Goal: Check status: Check status

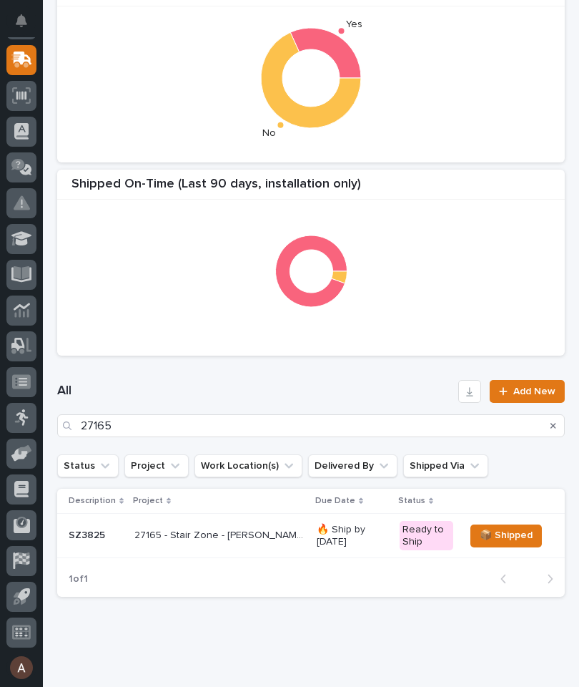
scroll to position [330, 0]
click at [410, 426] on input "27165" at bounding box center [311, 425] width 508 height 23
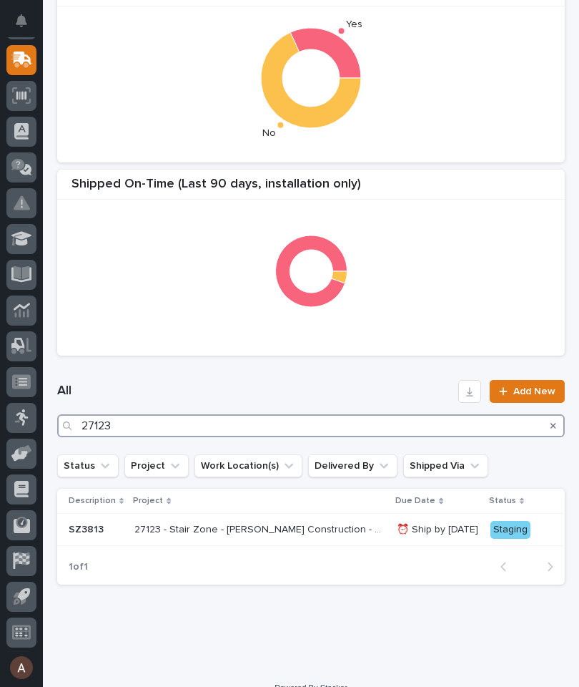
type input "27123"
click at [353, 389] on h1 "All" at bounding box center [255, 391] width 396 height 17
click at [93, 532] on p "SZ3813" at bounding box center [96, 530] width 54 height 12
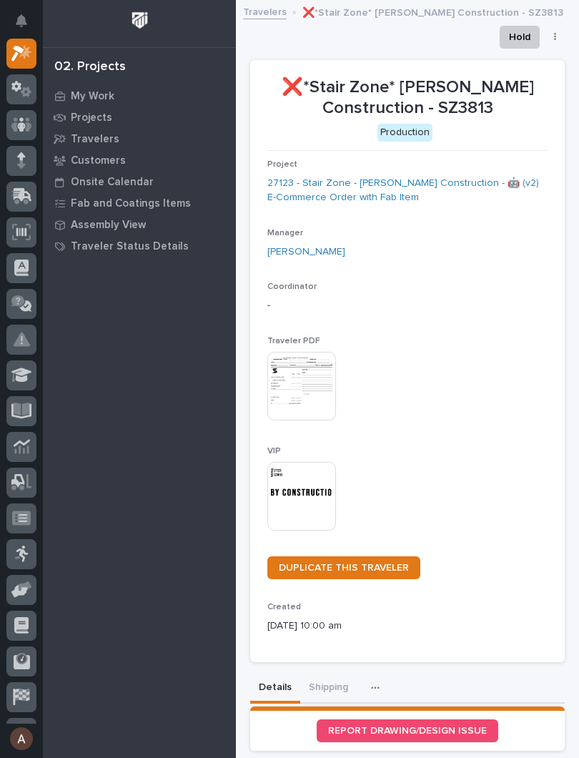
click at [309, 494] on img at bounding box center [302, 496] width 69 height 69
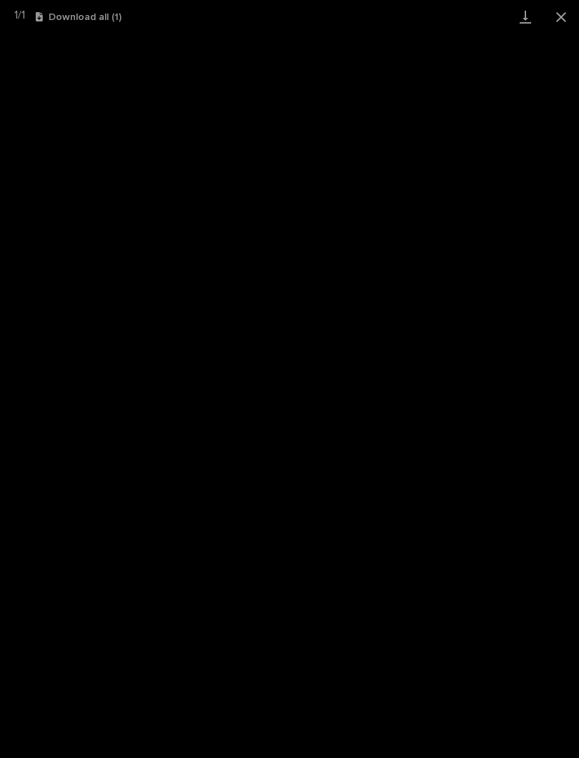
click at [515, 16] on link "Download" at bounding box center [526, 17] width 36 height 34
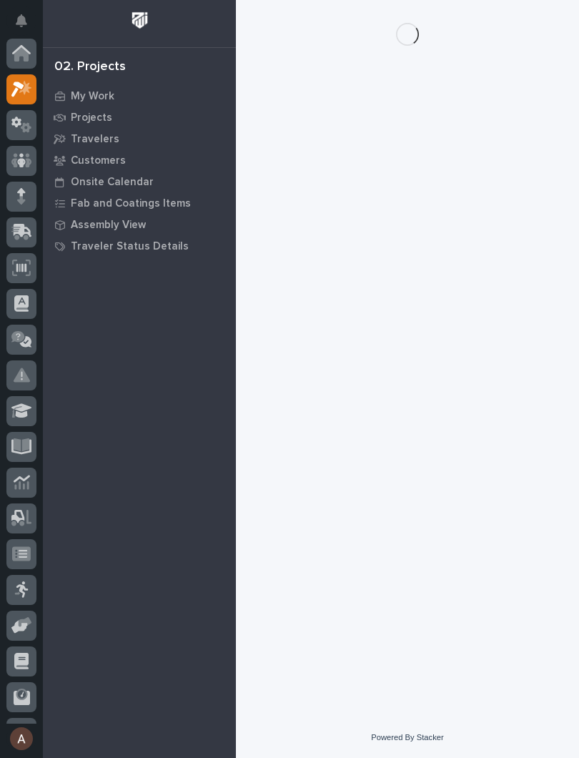
scroll to position [36, 0]
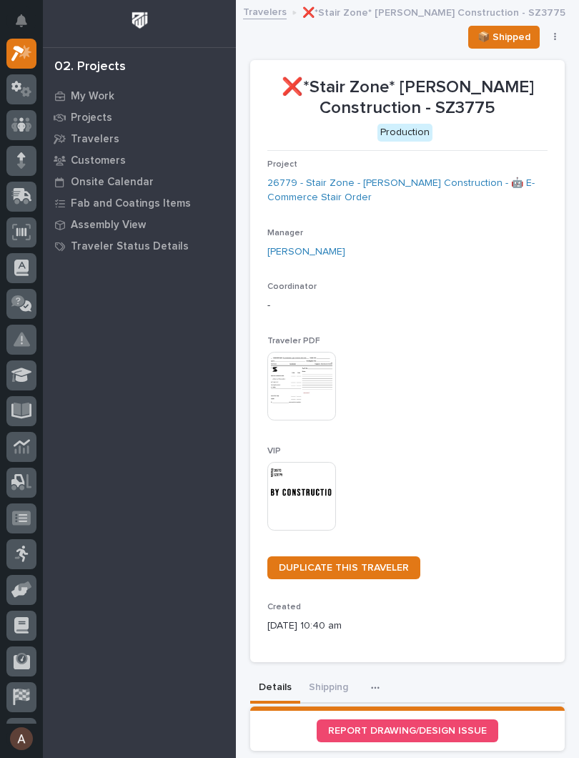
click at [287, 494] on img at bounding box center [302, 496] width 69 height 69
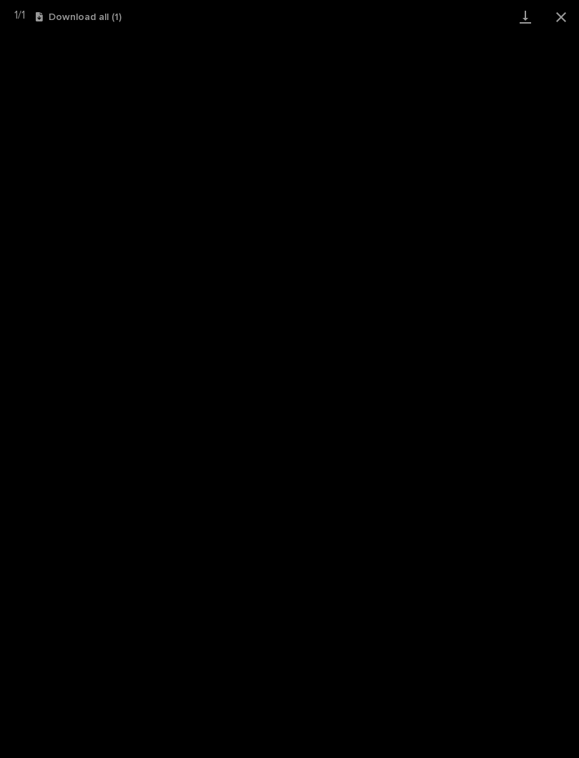
click at [526, 20] on link "Download" at bounding box center [526, 17] width 36 height 34
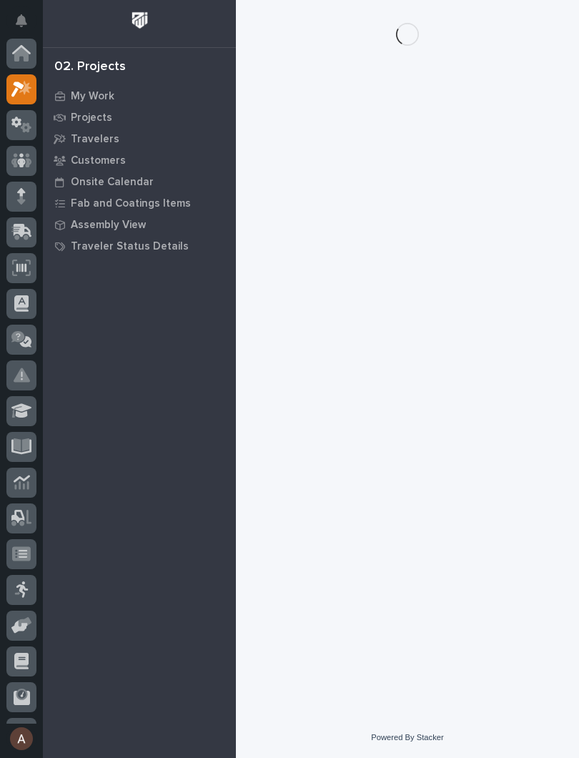
scroll to position [36, 0]
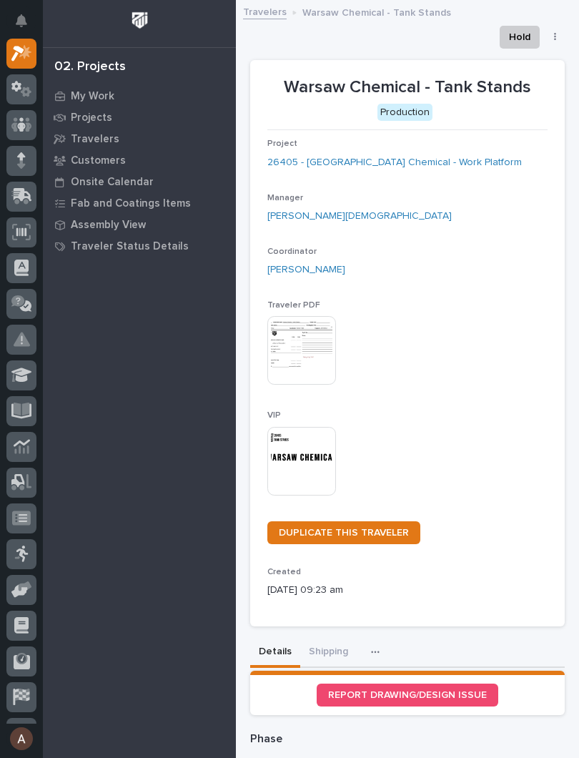
click at [308, 453] on img at bounding box center [302, 461] width 69 height 69
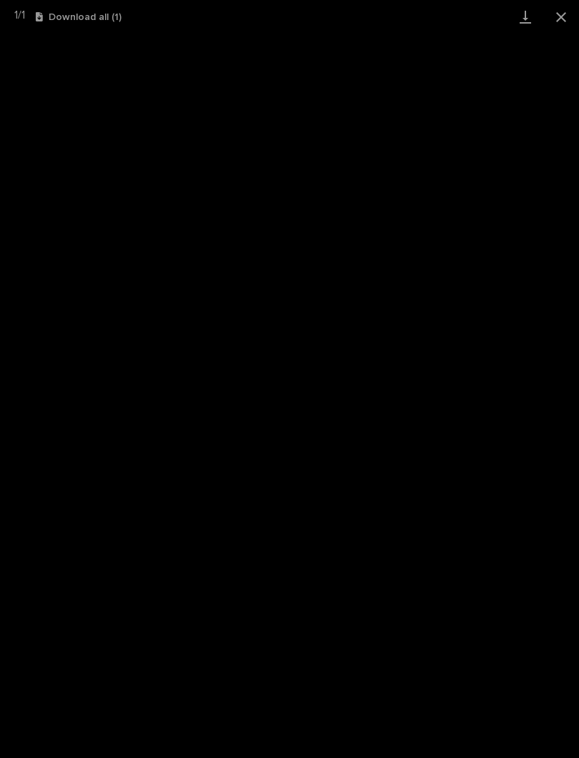
click at [530, 19] on link "Download" at bounding box center [526, 17] width 36 height 34
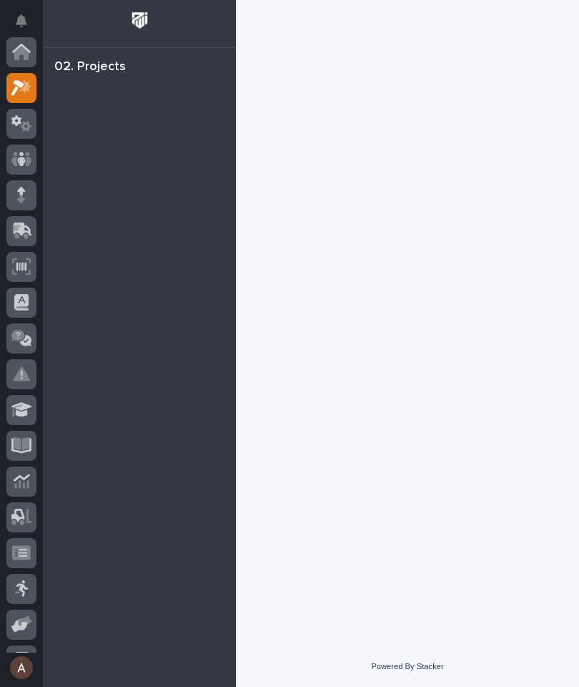
scroll to position [36, 0]
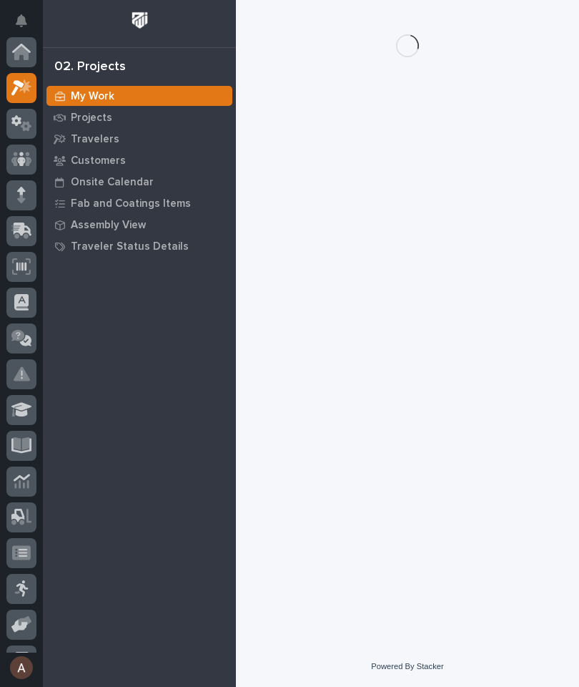
scroll to position [36, 0]
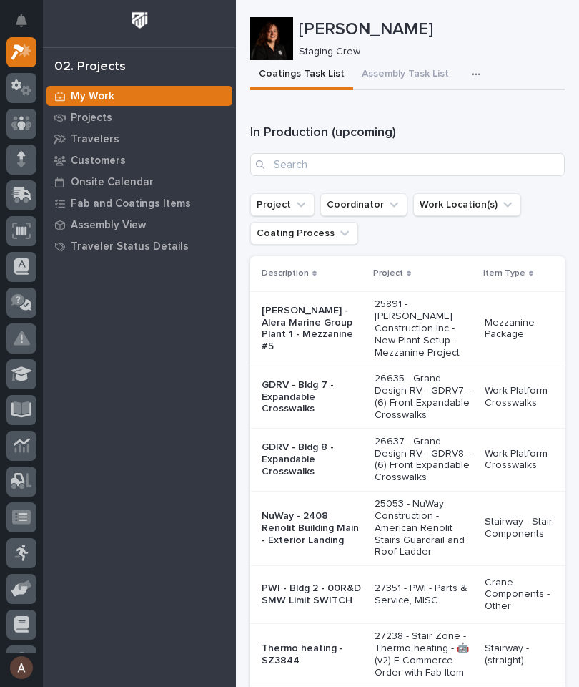
click at [472, 71] on icon "button" at bounding box center [476, 74] width 9 height 10
click at [450, 112] on span "Staging Task List" at bounding box center [430, 113] width 77 height 13
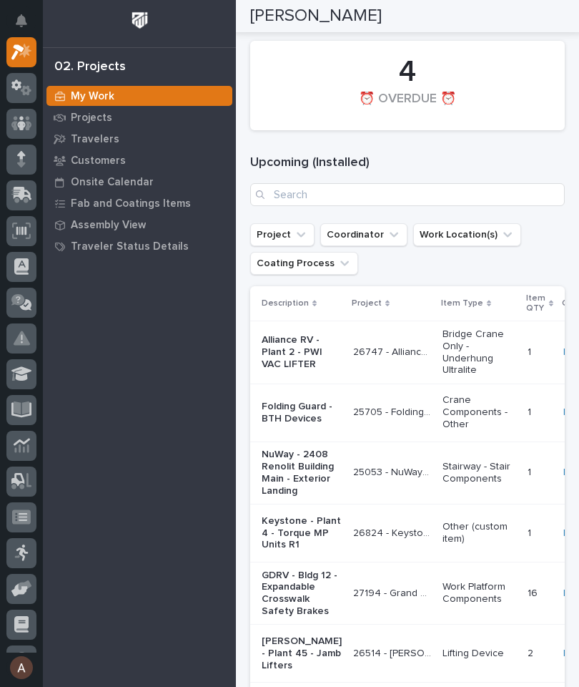
scroll to position [2899, 0]
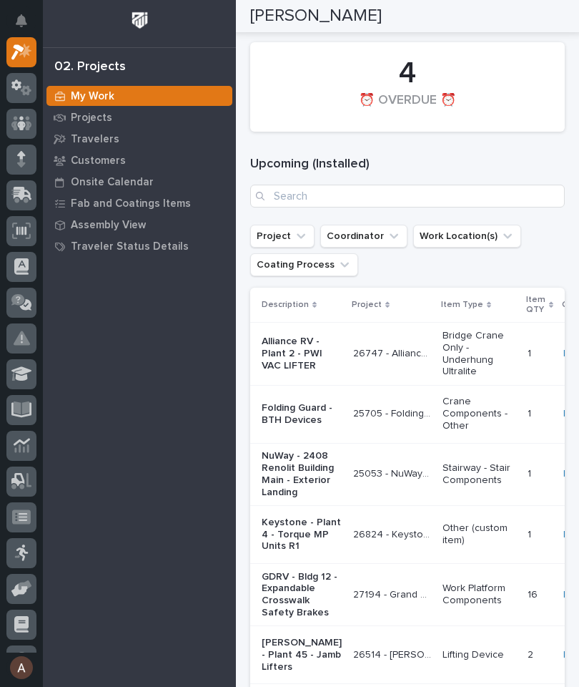
click at [20, 192] on icon at bounding box center [23, 194] width 19 height 14
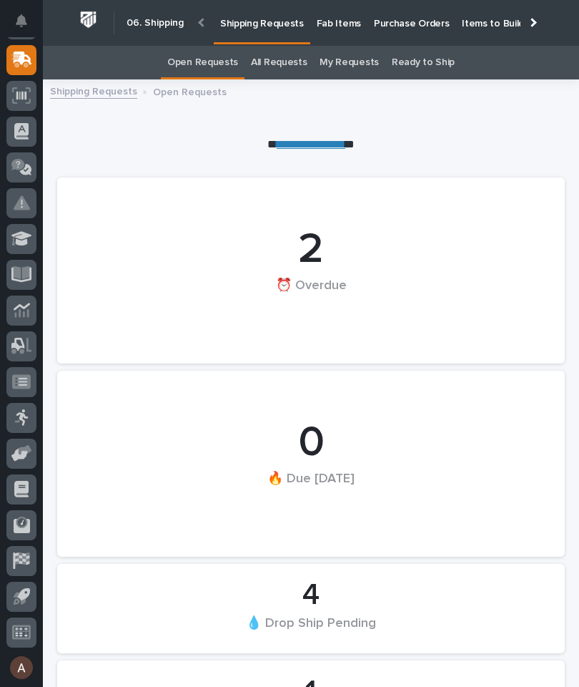
click at [335, 16] on p "Fab Items" at bounding box center [339, 15] width 44 height 30
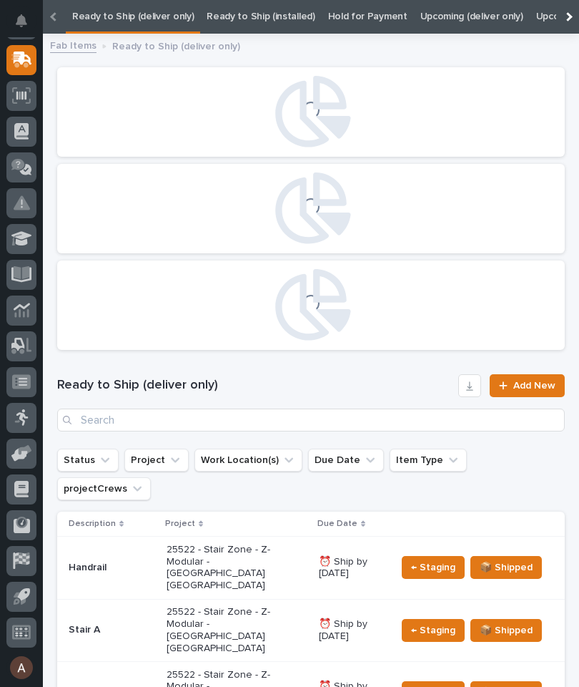
click at [570, 14] on div at bounding box center [568, 17] width 23 height 34
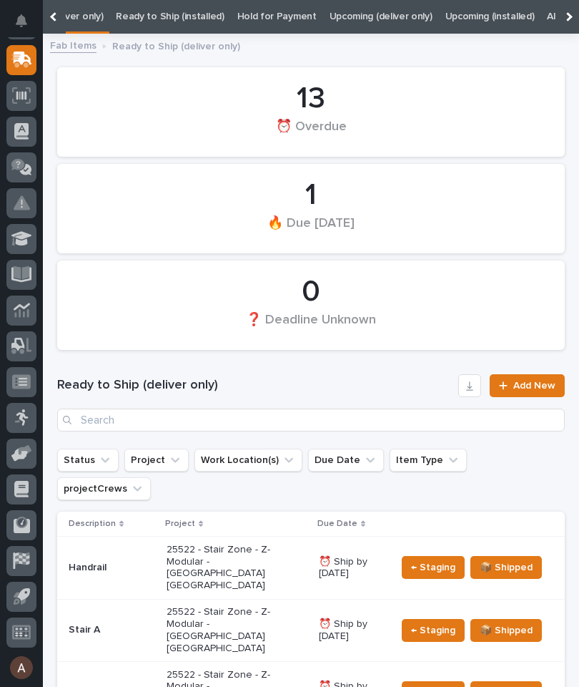
click at [572, 9] on div at bounding box center [568, 17] width 23 height 34
click at [353, 16] on link "All" at bounding box center [358, 17] width 10 height 34
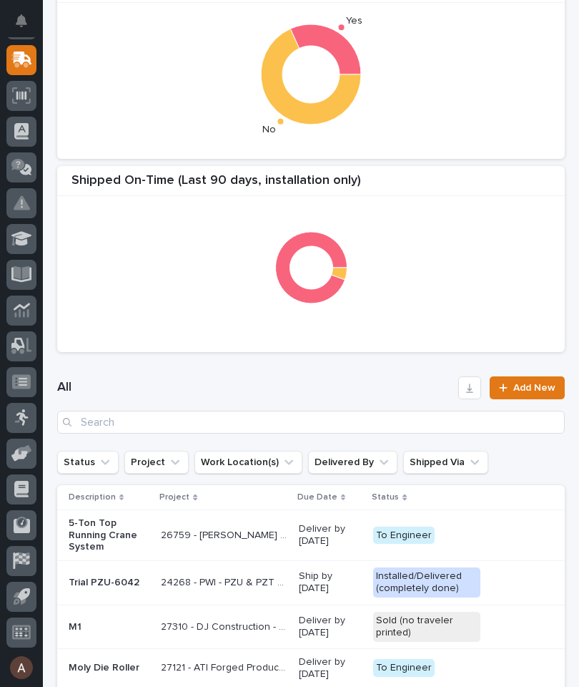
scroll to position [328, 0]
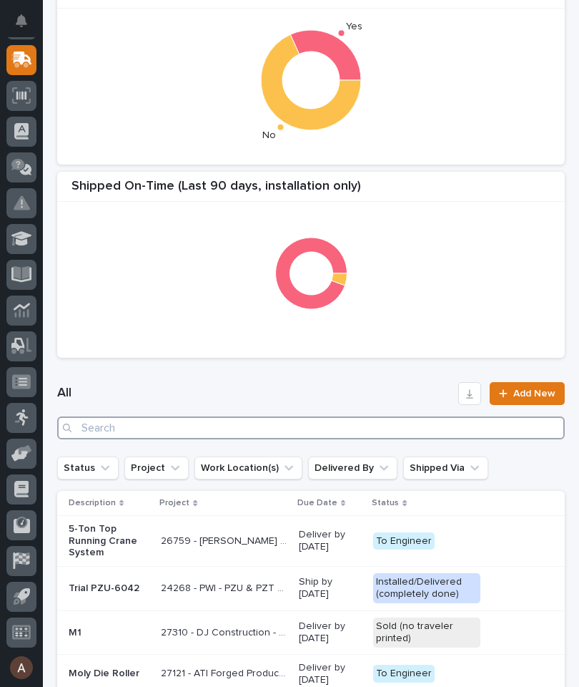
click at [316, 427] on input "Search" at bounding box center [311, 427] width 508 height 23
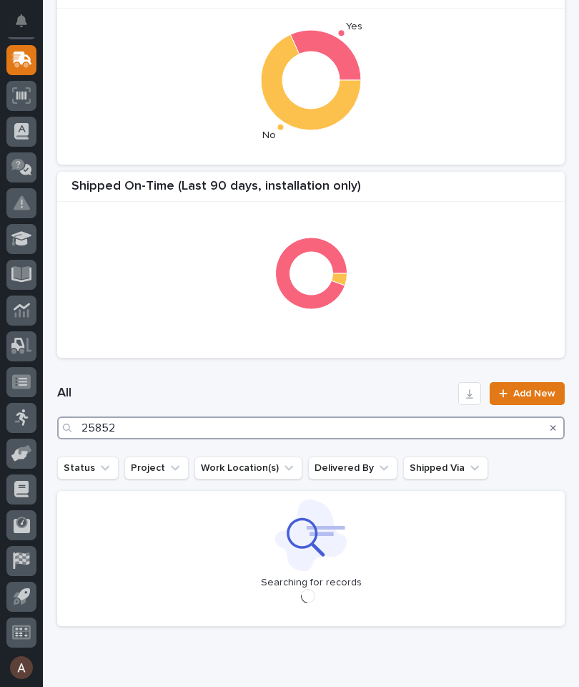
type input "25852"
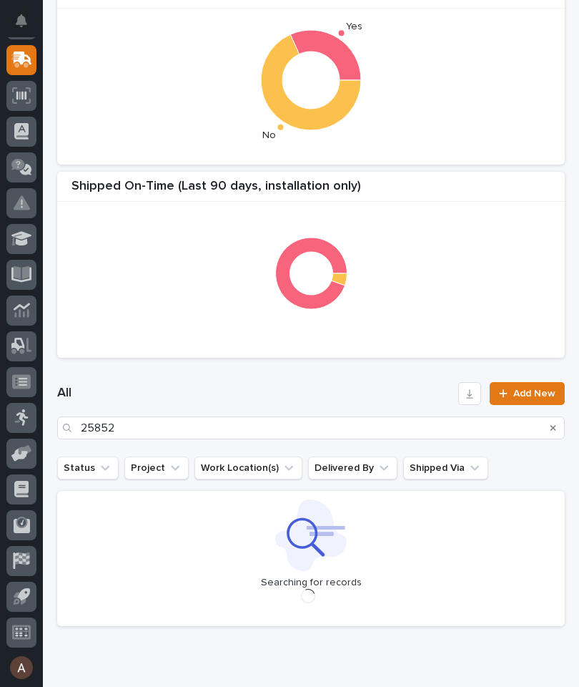
click at [309, 383] on div "All 25852 Add New" at bounding box center [311, 410] width 508 height 57
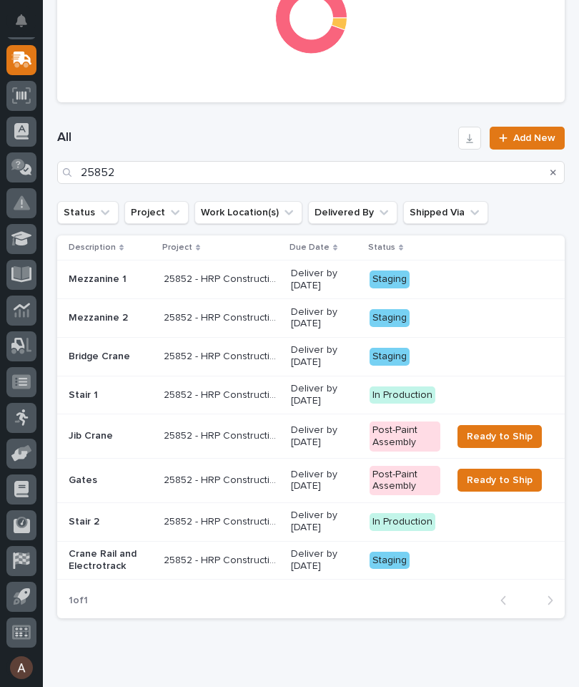
scroll to position [584, 0]
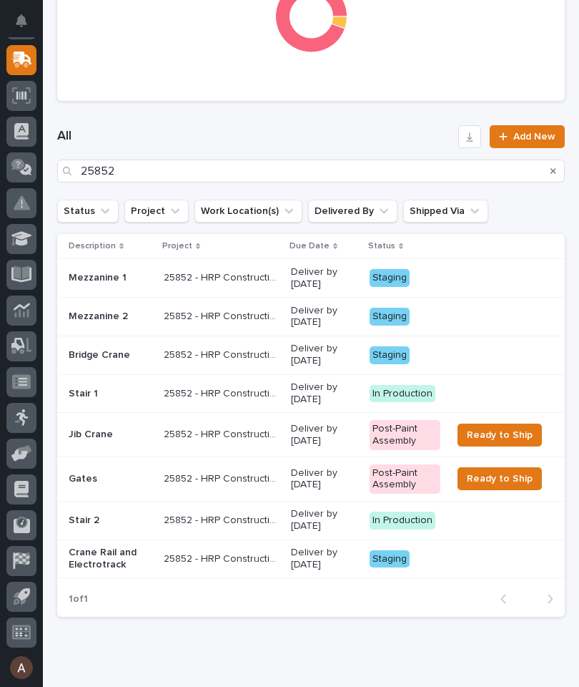
click at [84, 428] on p "Jib Crane" at bounding box center [111, 434] width 84 height 12
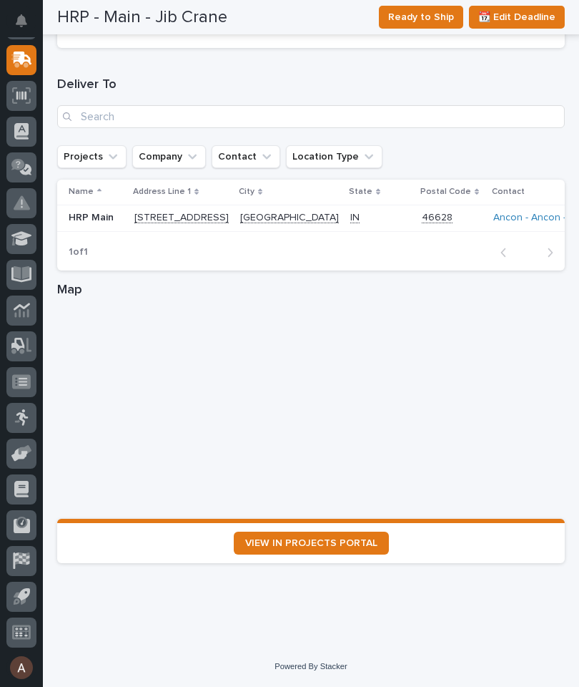
click at [330, 537] on link "VIEW IN PROJECTS PORTAL" at bounding box center [311, 543] width 155 height 23
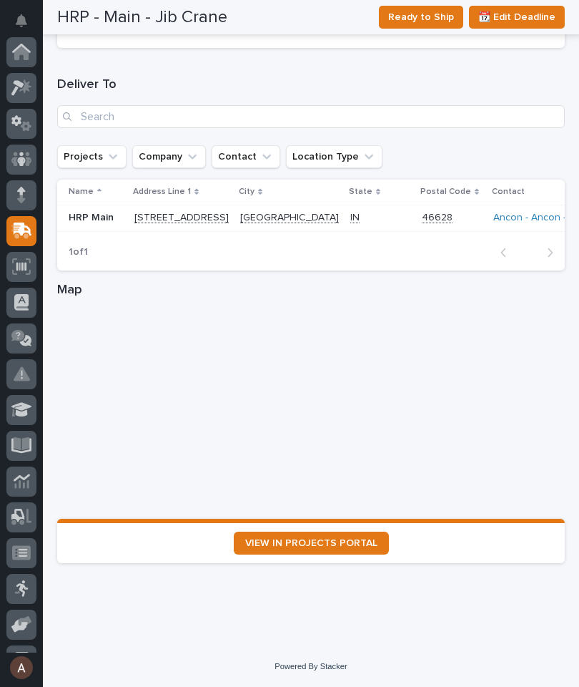
click at [24, 84] on icon at bounding box center [17, 88] width 13 height 16
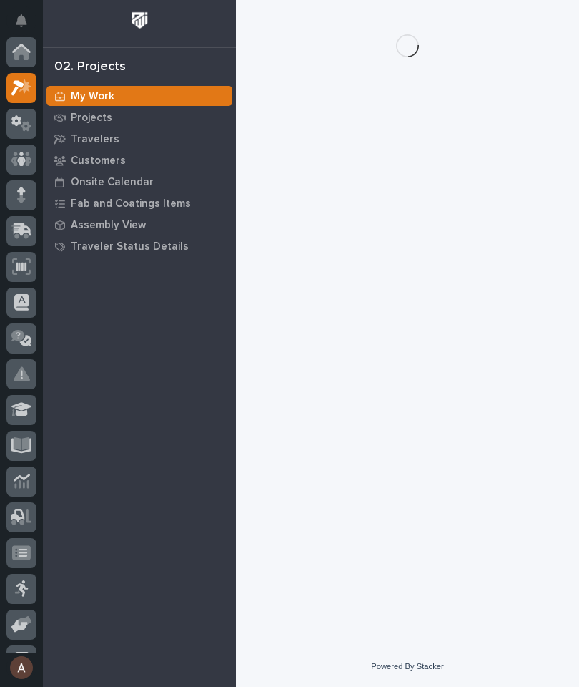
scroll to position [36, 0]
